Goal: Task Accomplishment & Management: Use online tool/utility

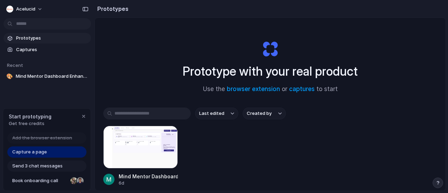
click at [224, 97] on div at bounding box center [224, 97] width 0 height 0
